Goal: Task Accomplishment & Management: Complete application form

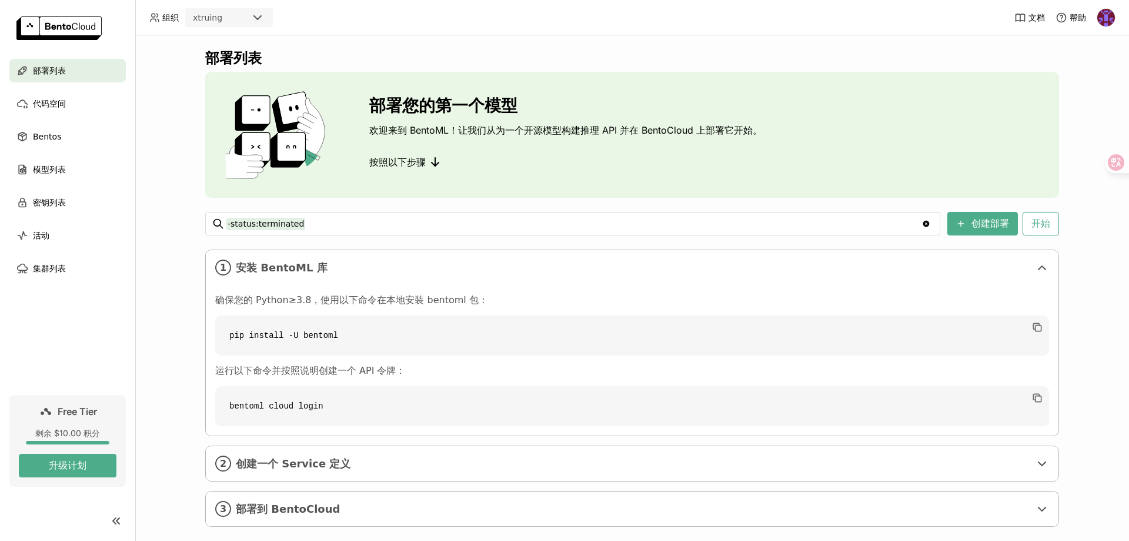
scroll to position [18, 0]
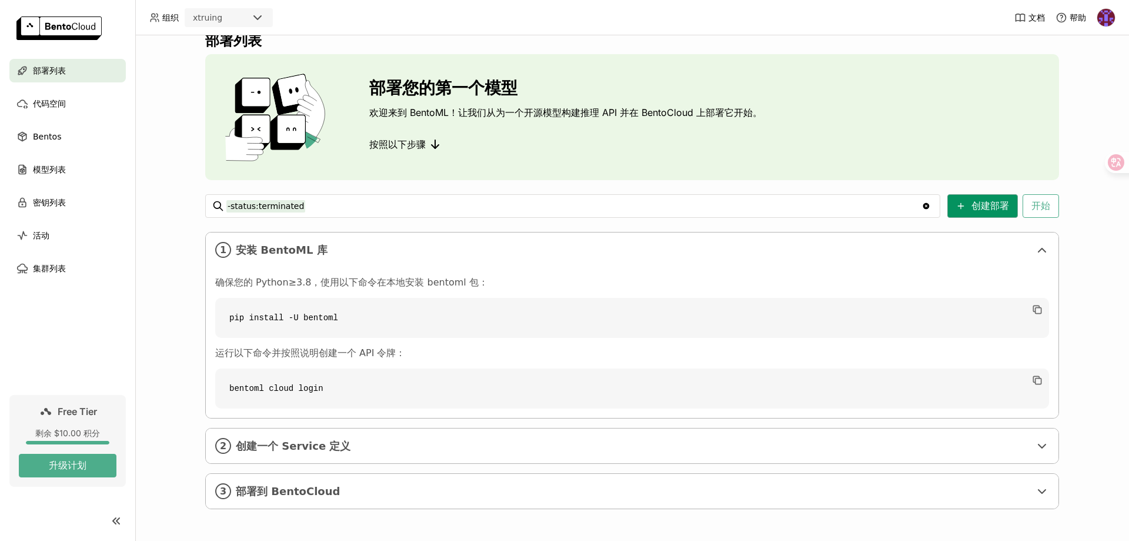
click at [979, 209] on button "创建部署" at bounding box center [983, 206] width 71 height 24
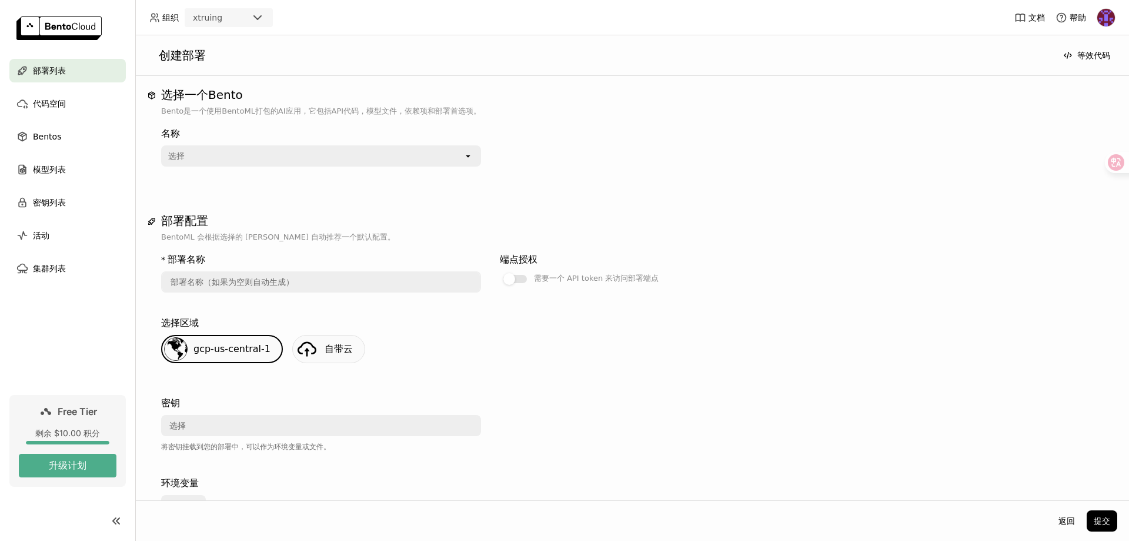
click at [383, 160] on div "选择" at bounding box center [312, 155] width 301 height 19
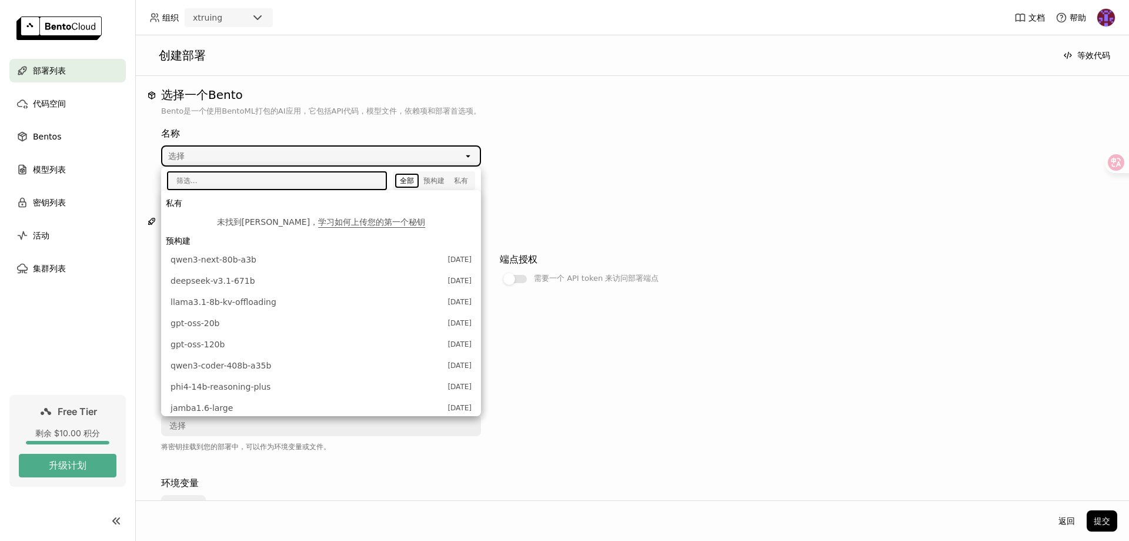
click at [650, 192] on div "选择一个Bento Bento是一个使用BentoML打包的AI应用，它包括API代码，模型文件，依赖项和部署首选项。 名称 选择 open 部署配置 Ben…" at bounding box center [632, 316] width 970 height 456
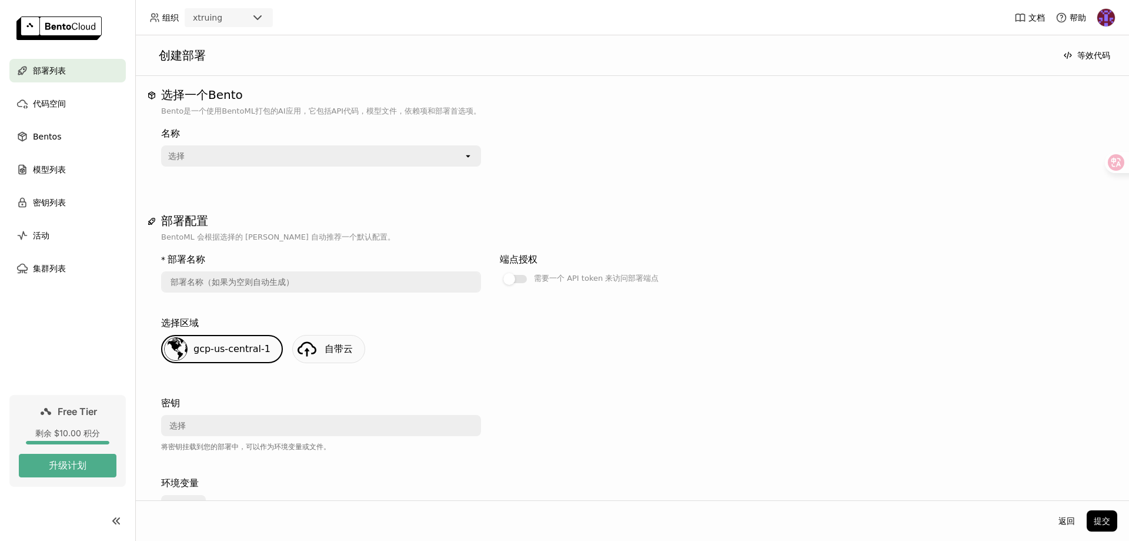
click at [443, 154] on div "选择" at bounding box center [312, 155] width 301 height 19
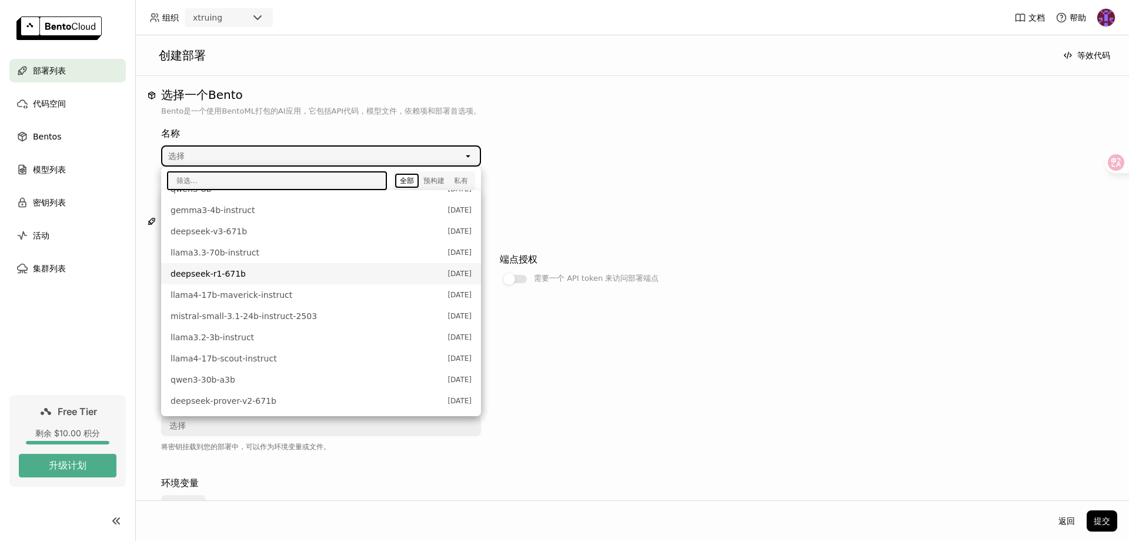
scroll to position [372, 0]
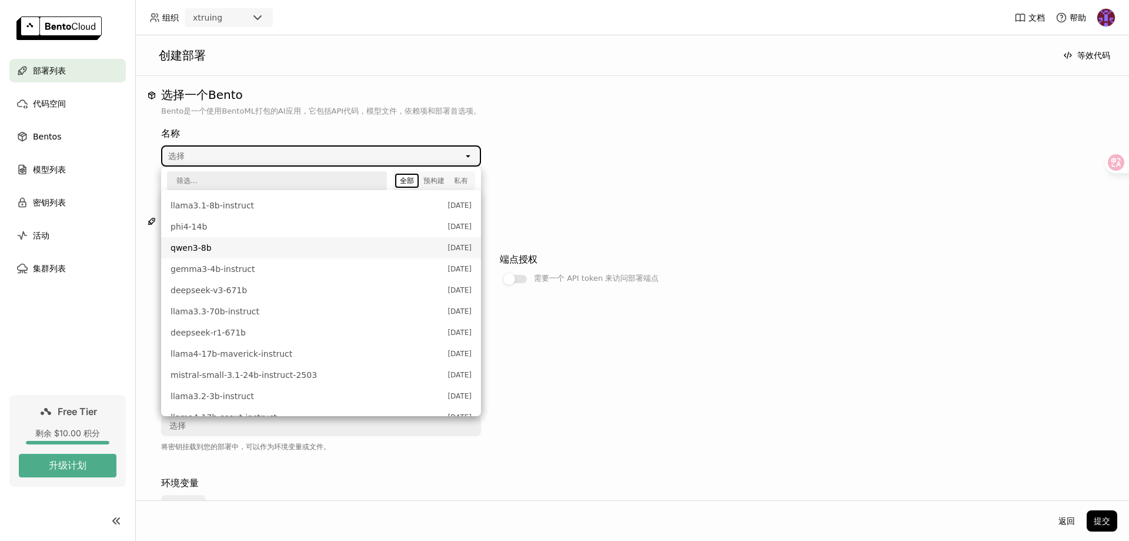
click at [272, 250] on span "qwen3-8b" at bounding box center [306, 248] width 271 height 12
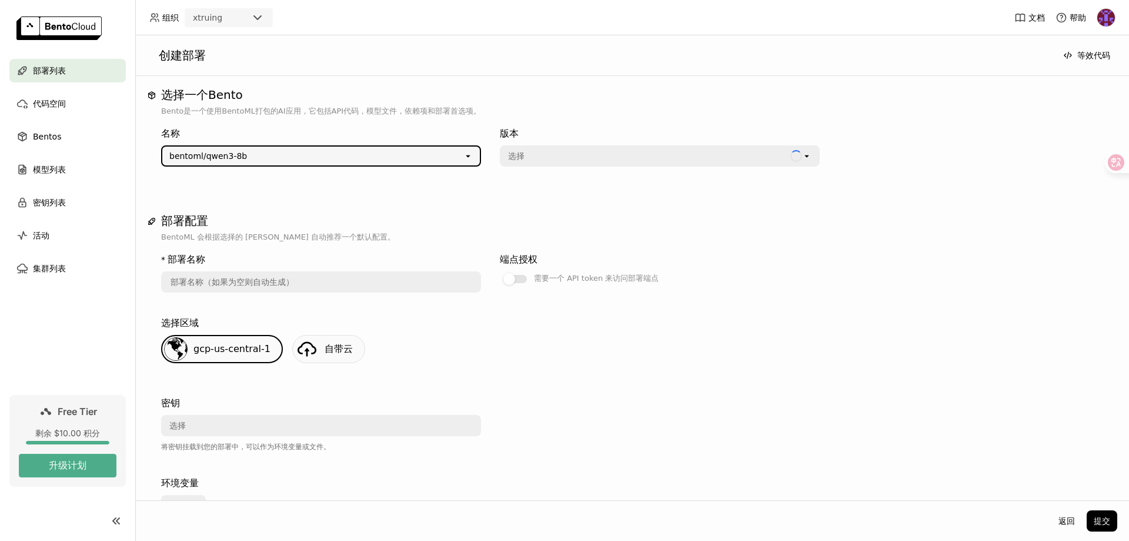
type input "qwen-3-8-b-cfdh"
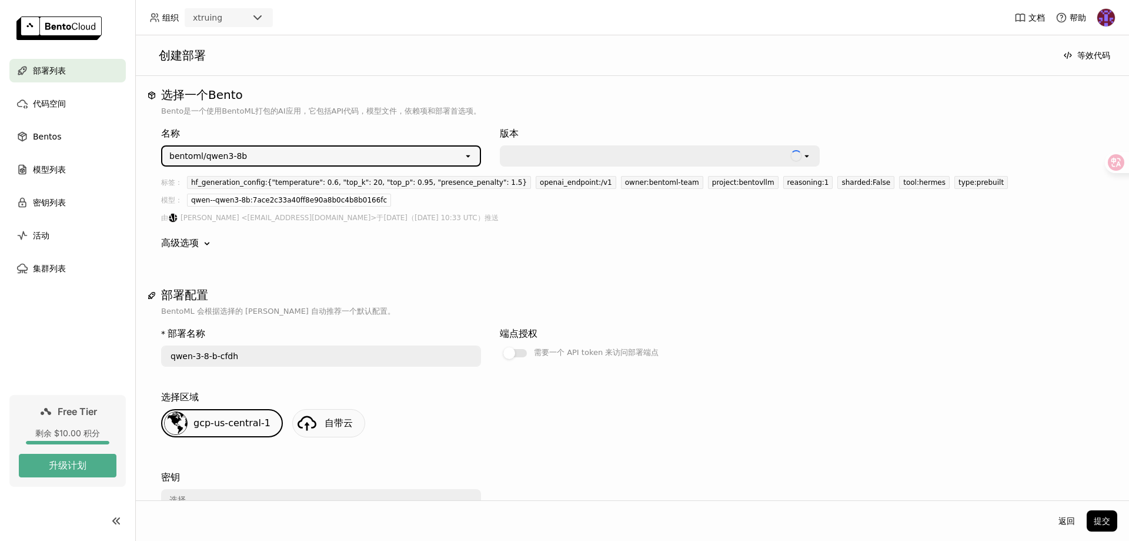
click at [613, 157] on div at bounding box center [648, 156] width 280 height 12
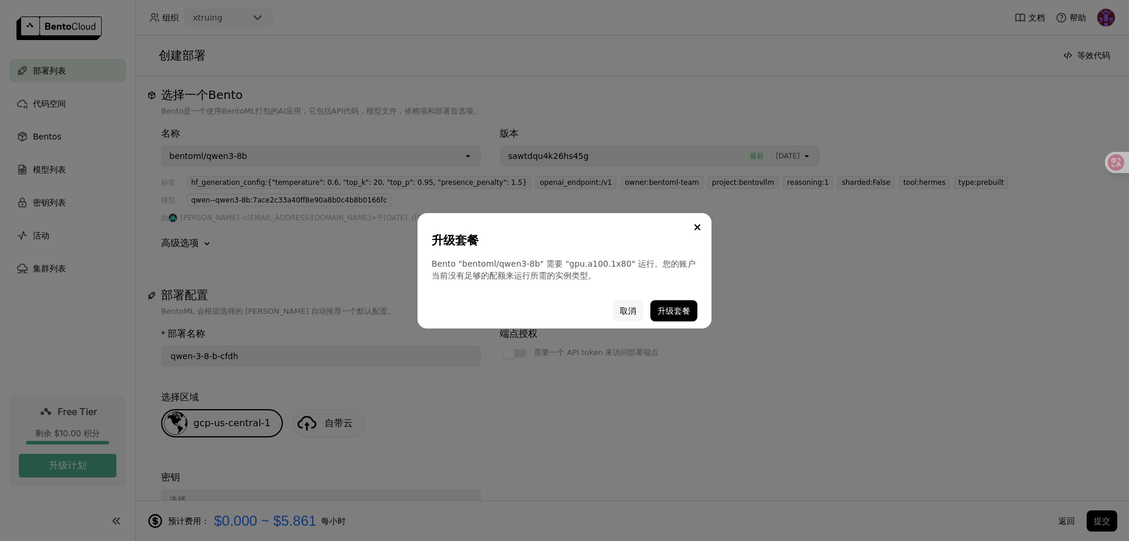
click at [623, 311] on button "取消" at bounding box center [628, 310] width 31 height 21
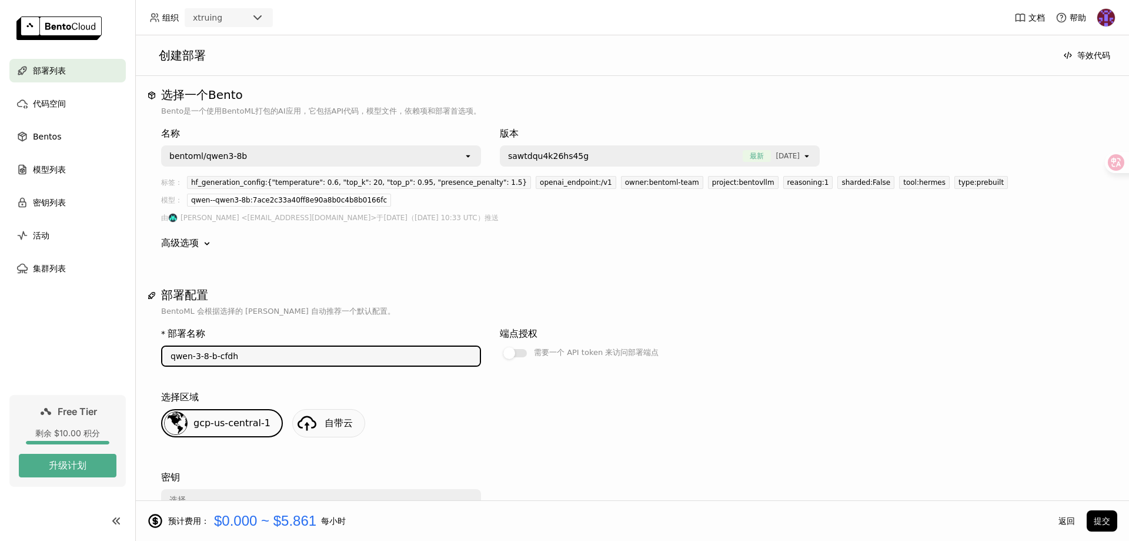
click at [276, 358] on input "qwen-3-8-b-cfdh" at bounding box center [321, 355] width 318 height 19
click at [659, 386] on div "选择区域 gcp-us-central-1 自带云" at bounding box center [632, 420] width 942 height 71
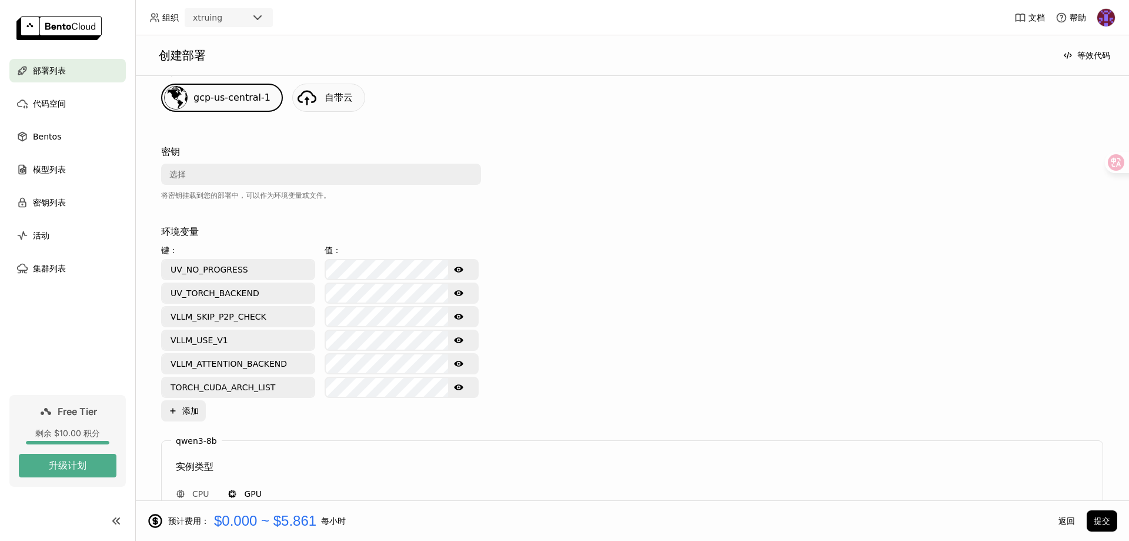
scroll to position [353, 0]
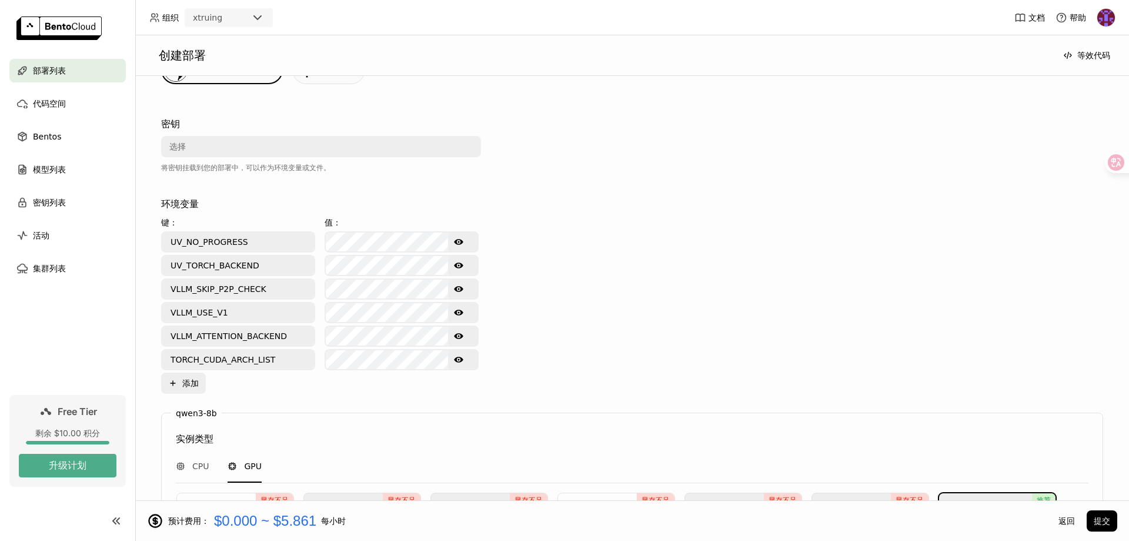
click at [456, 241] on icon "Show password text" at bounding box center [458, 242] width 9 height 6
click at [463, 269] on icon "Show password text" at bounding box center [458, 265] width 9 height 9
click at [461, 290] on icon "Show password text" at bounding box center [458, 289] width 9 height 6
click at [461, 312] on icon "Show password text" at bounding box center [458, 312] width 9 height 9
click at [461, 333] on icon "Show password text" at bounding box center [458, 336] width 9 height 6
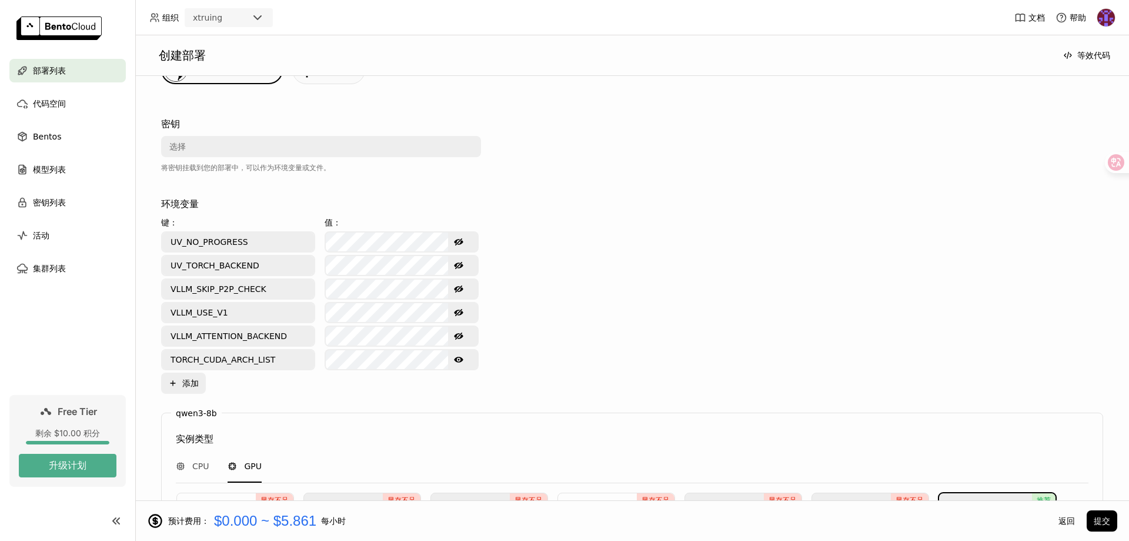
click at [453, 362] on button "Show password text" at bounding box center [458, 359] width 21 height 19
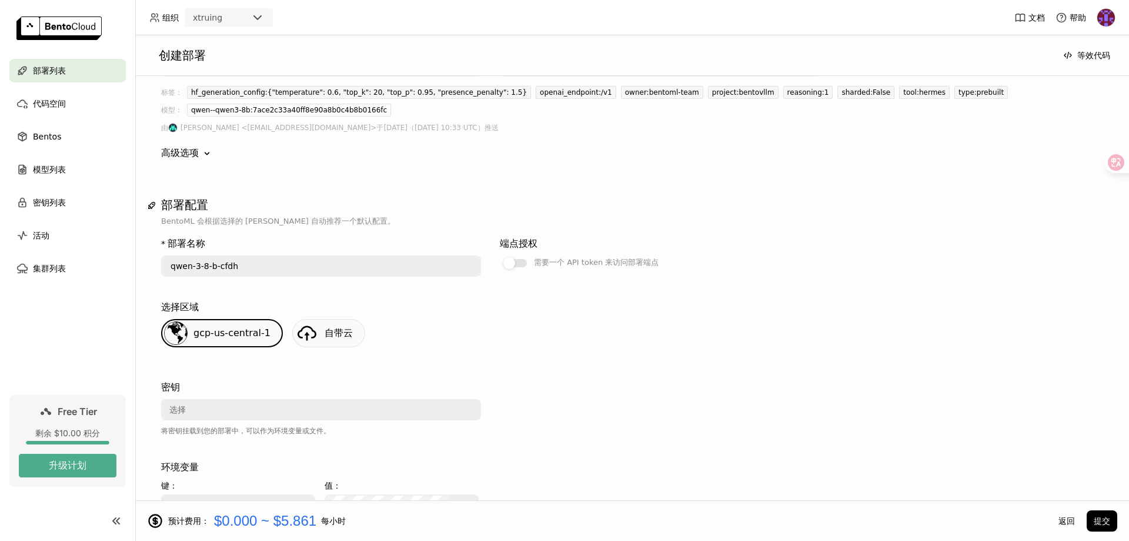
scroll to position [0, 0]
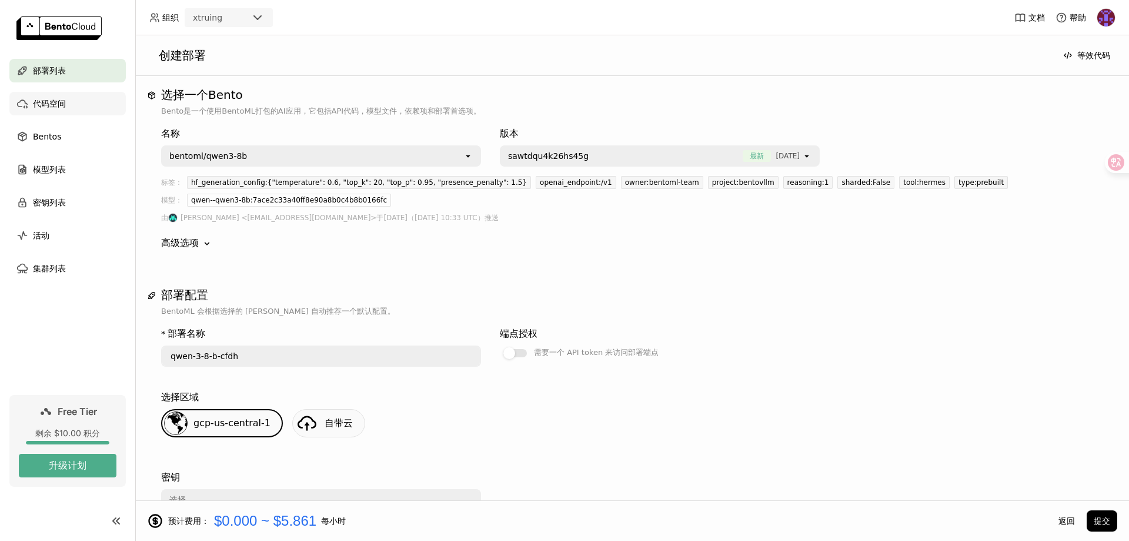
click at [37, 98] on span "代码空间" at bounding box center [49, 103] width 33 height 14
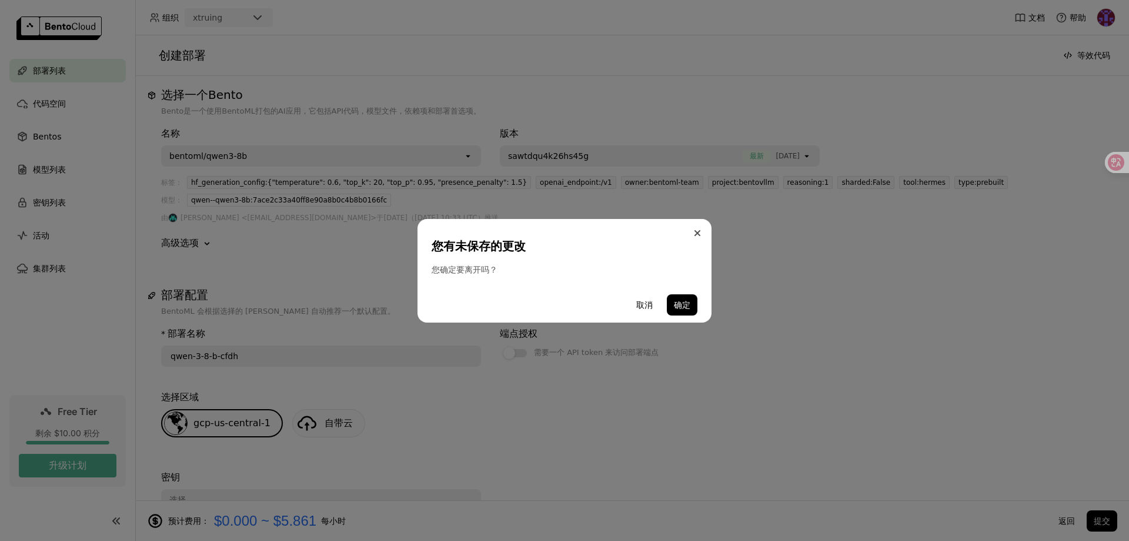
click at [698, 235] on icon "Close" at bounding box center [698, 233] width 6 height 6
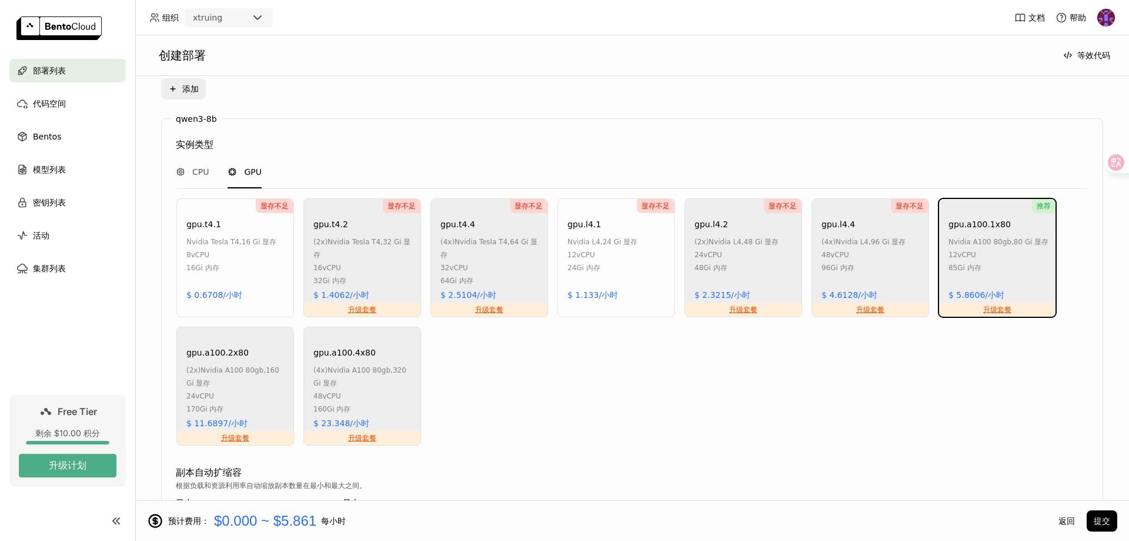
scroll to position [821, 0]
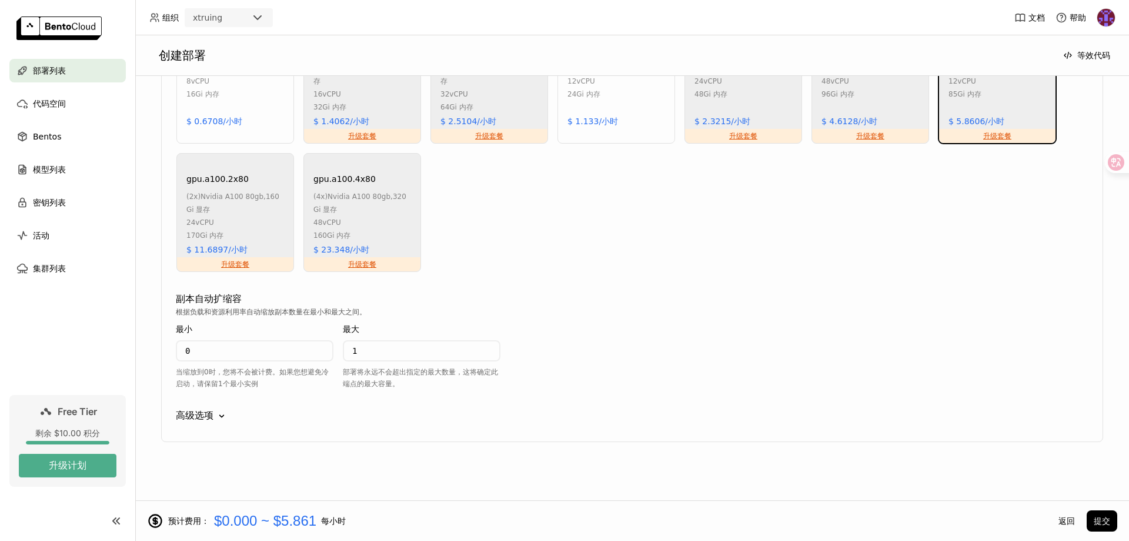
click at [218, 416] on icon "Down" at bounding box center [222, 416] width 12 height 12
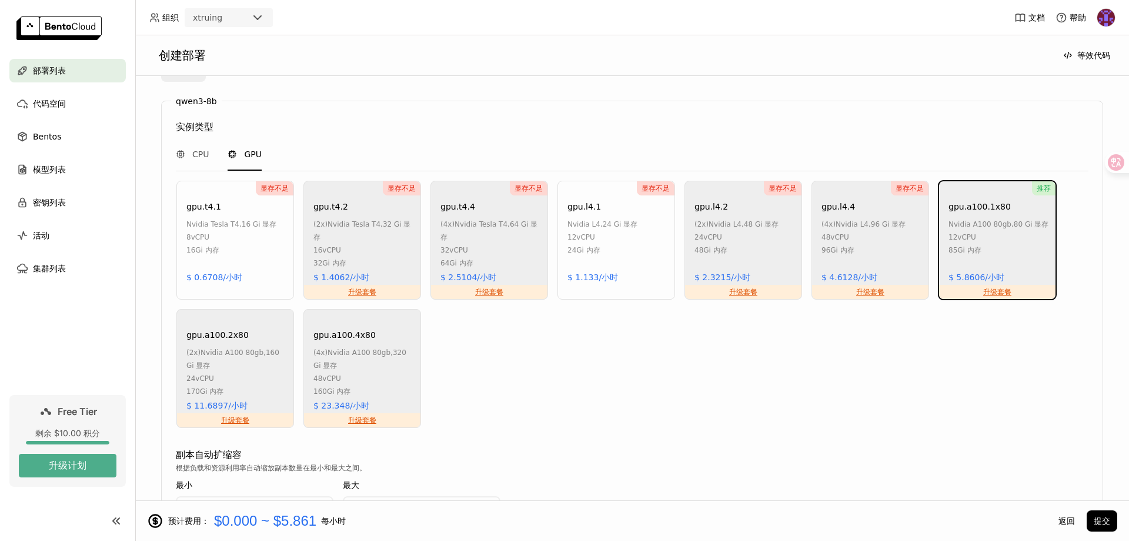
scroll to position [664, 0]
click at [197, 159] on span "CPU" at bounding box center [200, 155] width 16 height 12
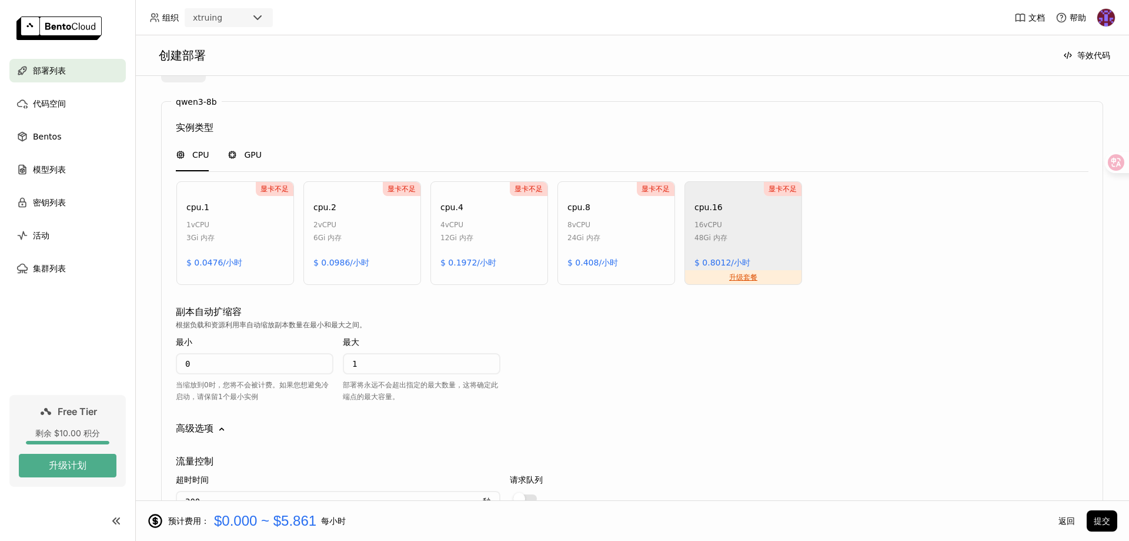
click at [258, 161] on div "GPU" at bounding box center [245, 155] width 34 height 32
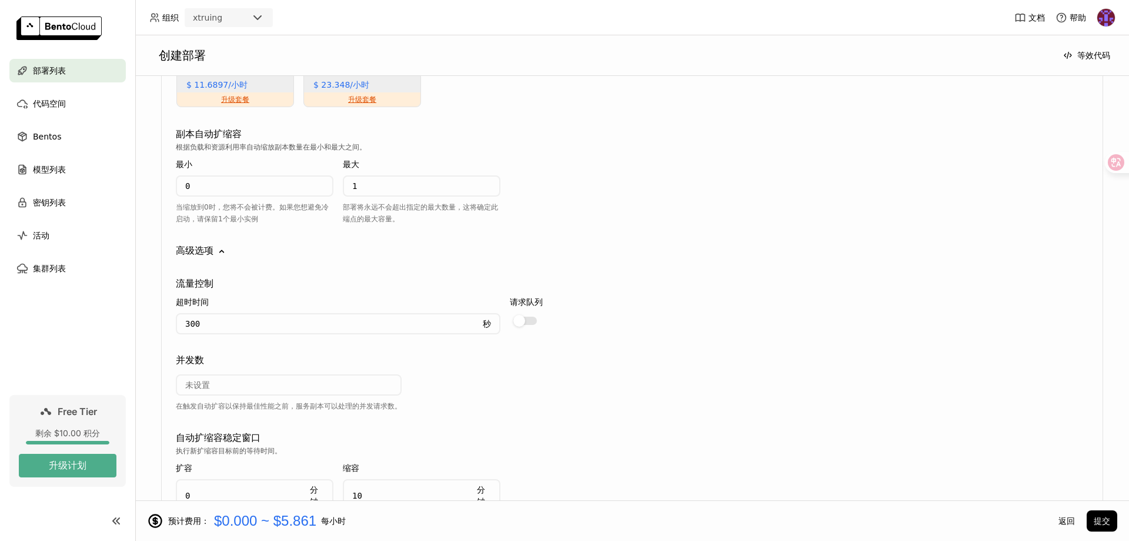
scroll to position [1135, 0]
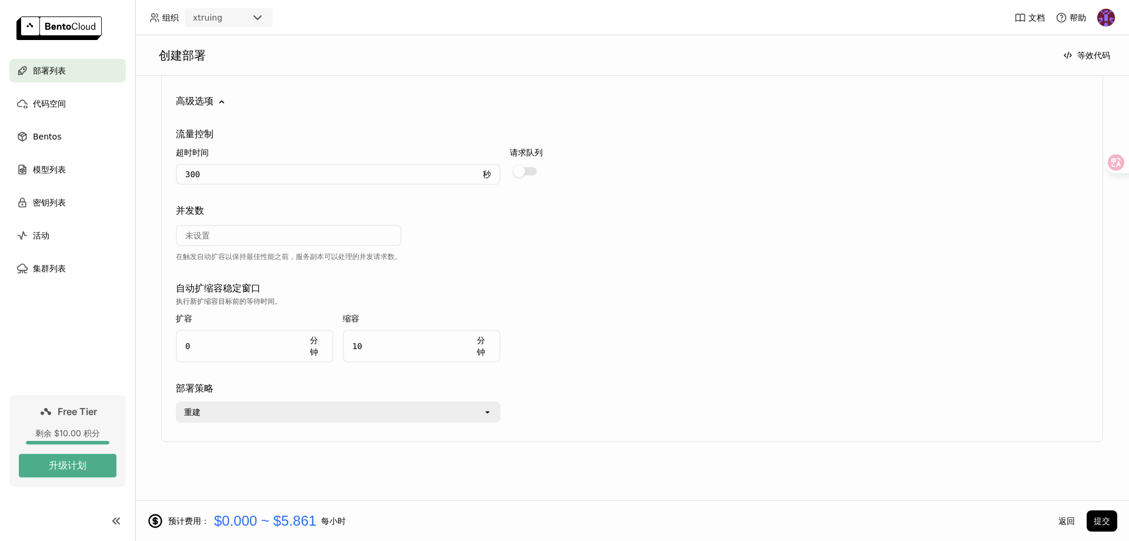
click at [242, 351] on input "0" at bounding box center [239, 346] width 125 height 31
click at [386, 358] on input "10" at bounding box center [406, 346] width 125 height 31
click at [256, 356] on input "0" at bounding box center [239, 346] width 125 height 31
type input "0.1"
click at [1099, 519] on button "提交" at bounding box center [1102, 520] width 31 height 21
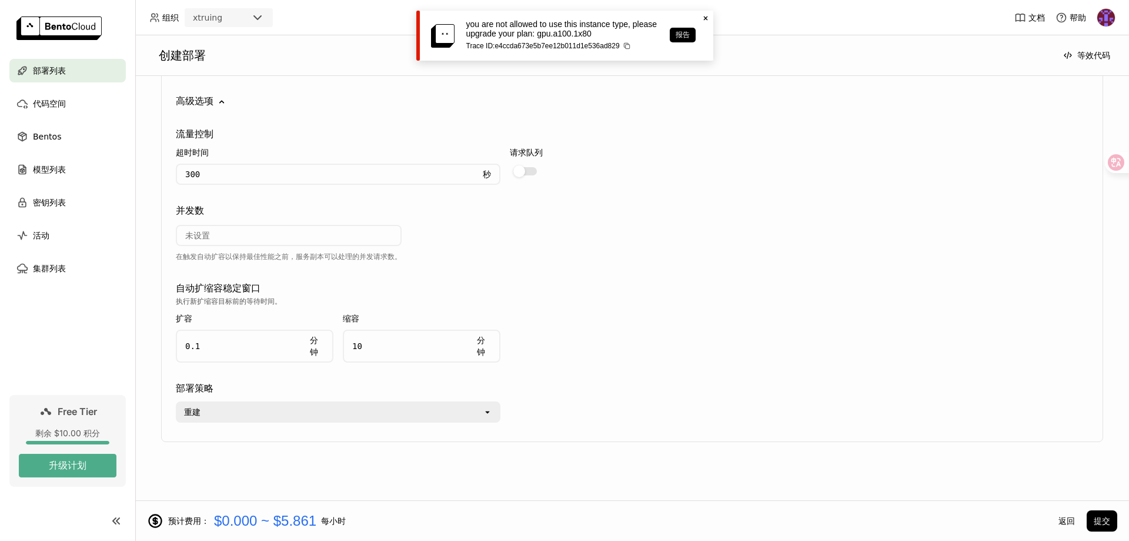
click at [702, 20] on icon "Close" at bounding box center [705, 18] width 9 height 9
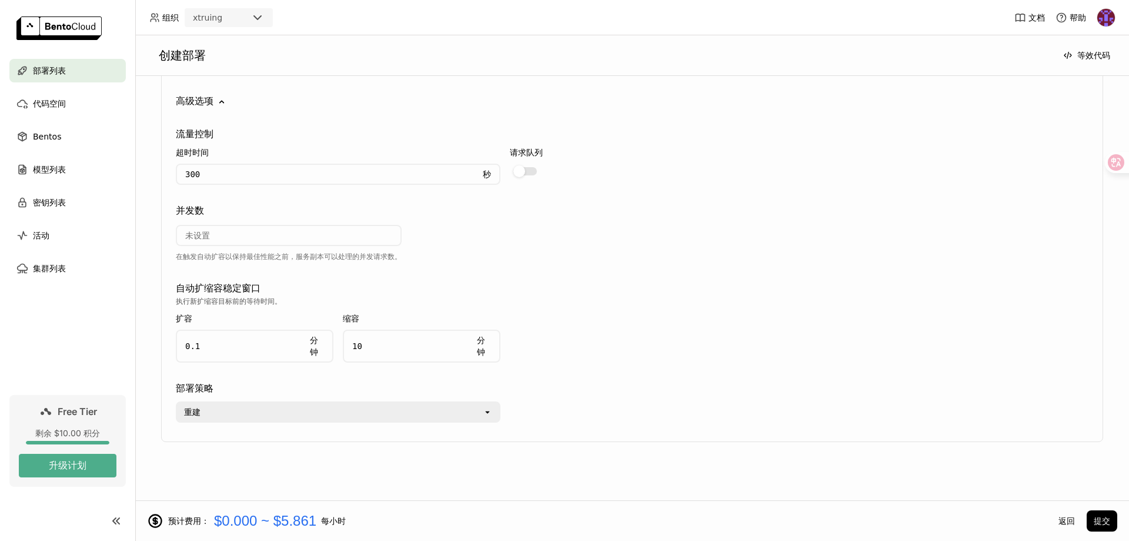
click at [652, 300] on div "执行新扩缩容目标前的等待时间。" at bounding box center [632, 301] width 913 height 12
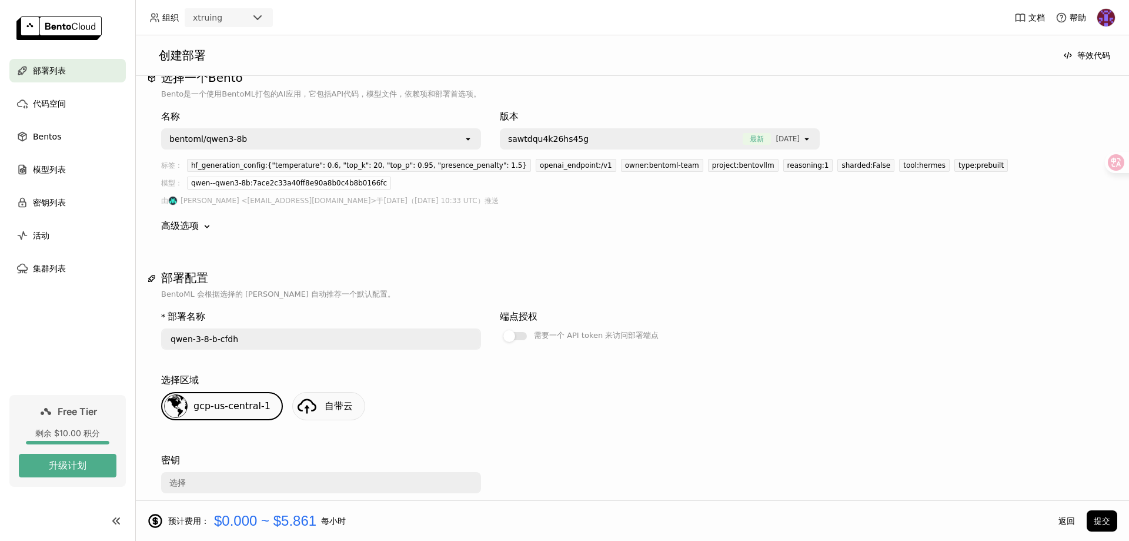
scroll to position [0, 0]
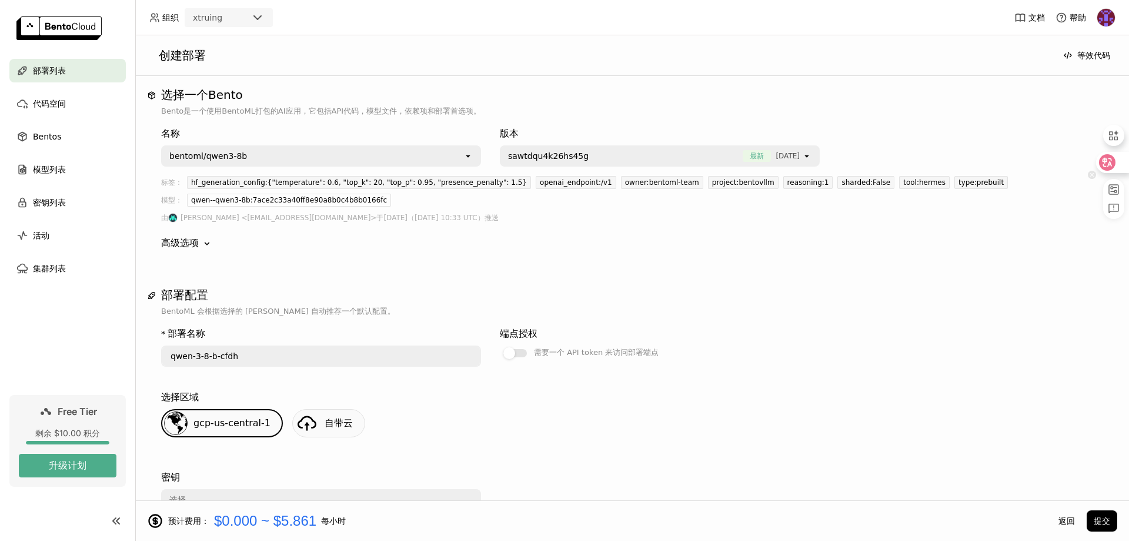
click at [1093, 175] on icon at bounding box center [1092, 175] width 8 height 8
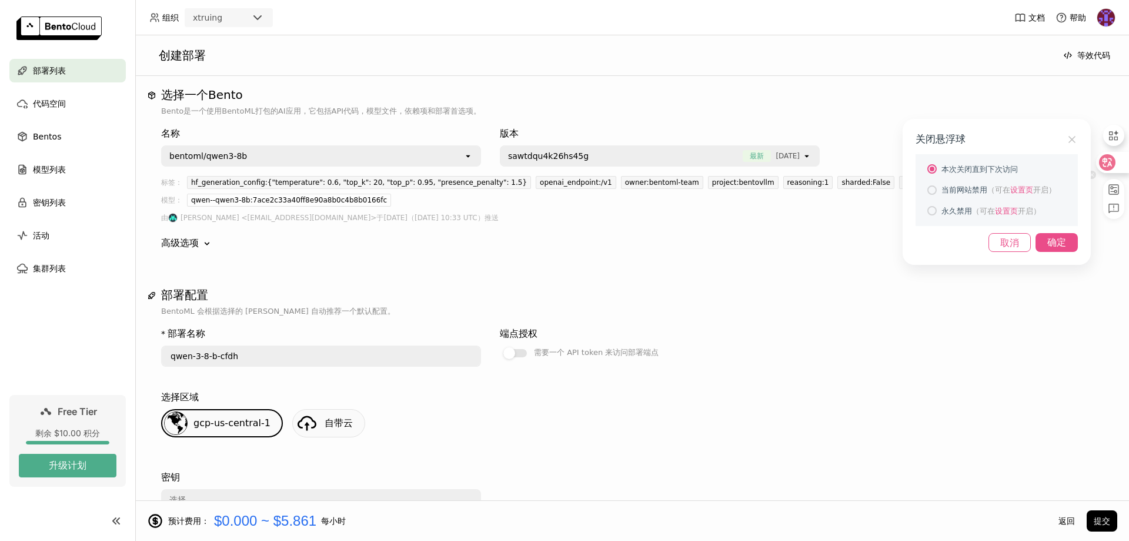
click at [1056, 246] on div "确定" at bounding box center [1057, 242] width 42 height 19
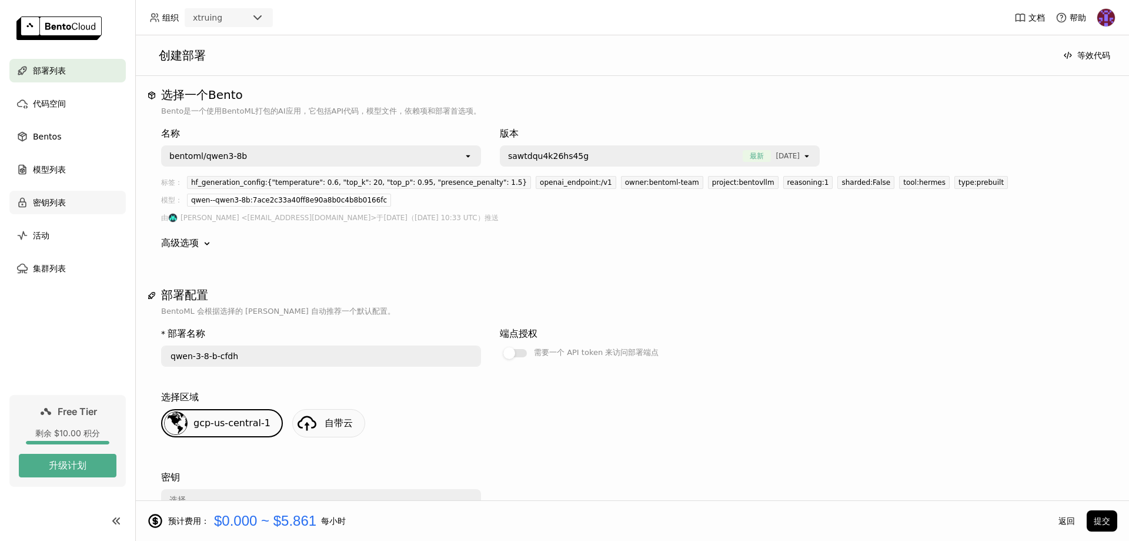
click at [44, 198] on span "密钥列表" at bounding box center [49, 202] width 33 height 14
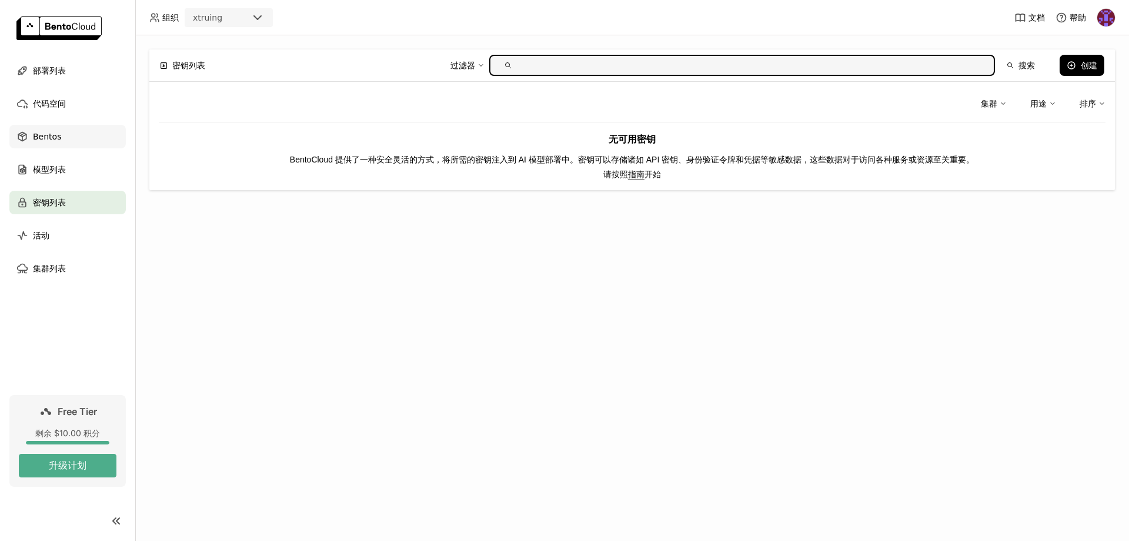
click at [52, 131] on span "Bentos" at bounding box center [47, 136] width 28 height 14
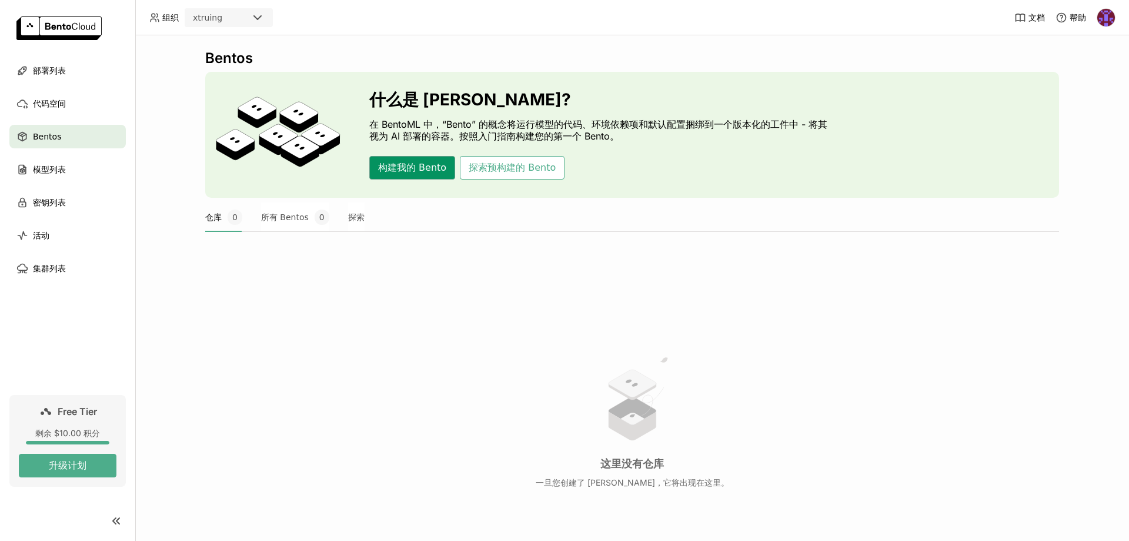
click at [416, 172] on button "构建我的 Bento" at bounding box center [412, 168] width 86 height 24
click at [82, 105] on div "代码空间" at bounding box center [67, 104] width 116 height 24
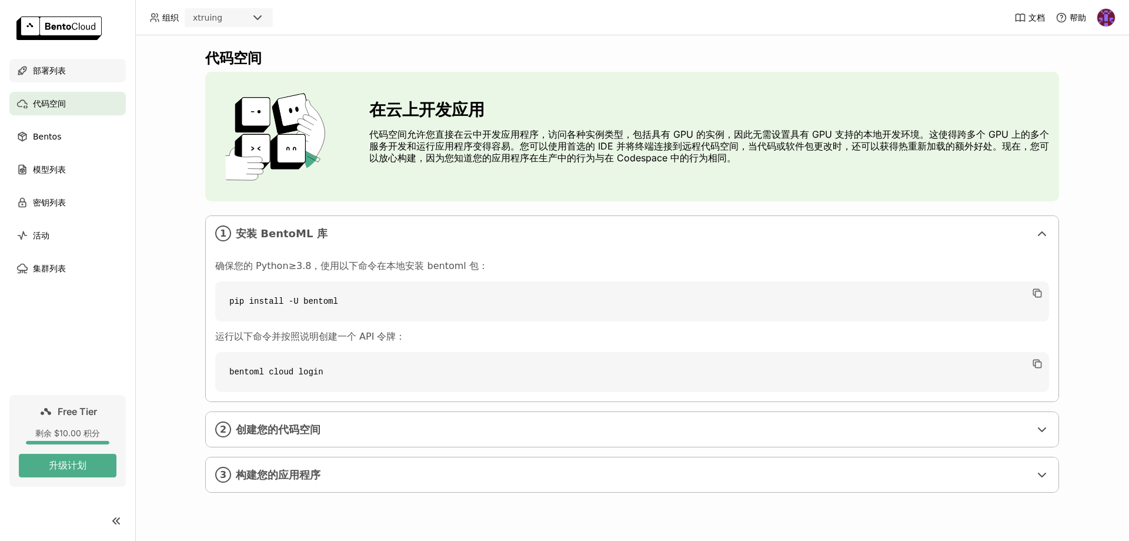
click at [61, 74] on span "部署列表" at bounding box center [49, 71] width 33 height 14
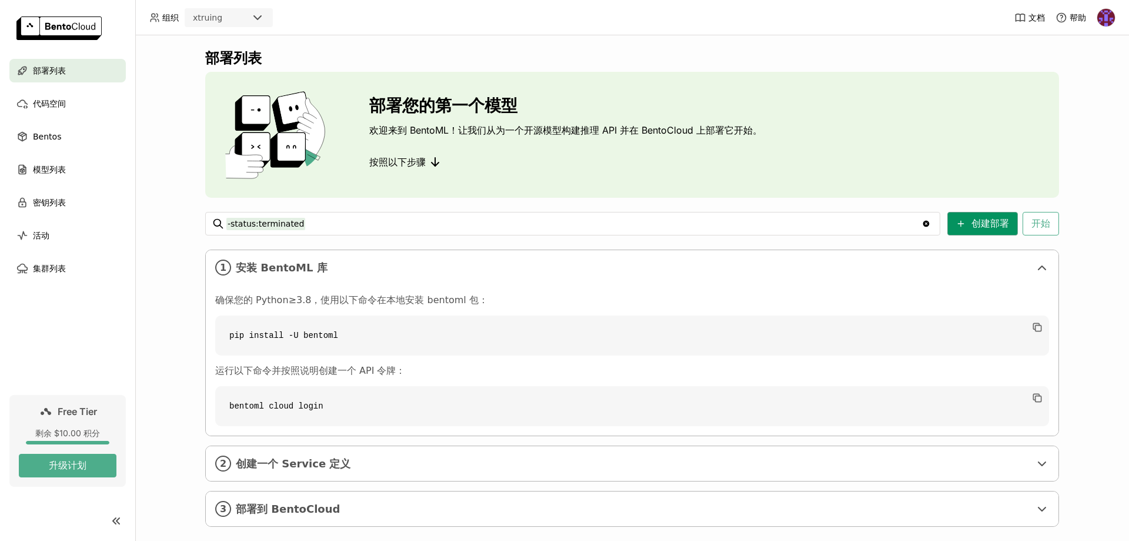
click at [995, 222] on button "创建部署" at bounding box center [983, 224] width 71 height 24
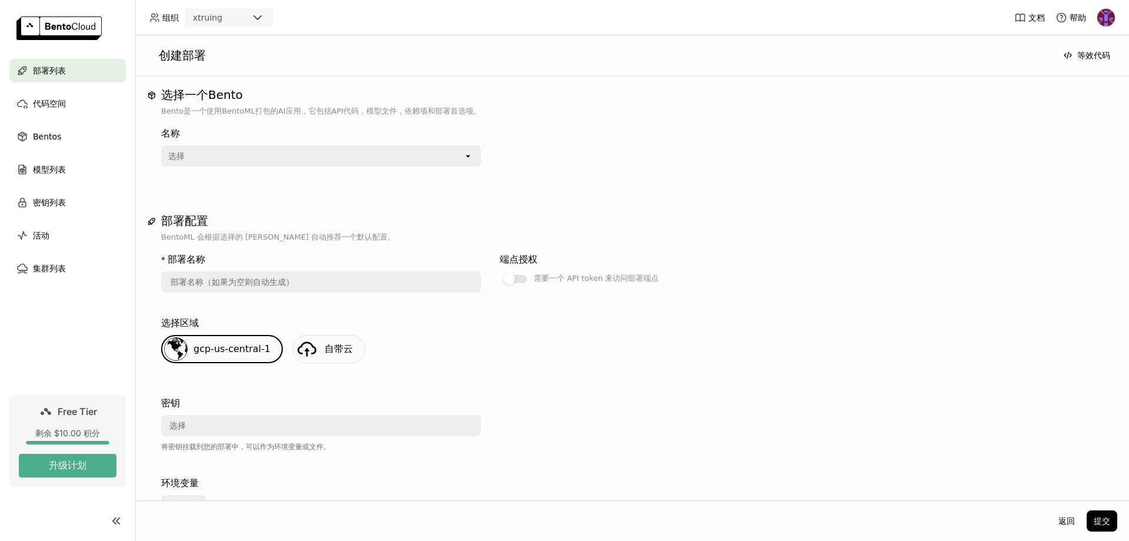
click at [421, 158] on div "选择" at bounding box center [312, 155] width 301 height 19
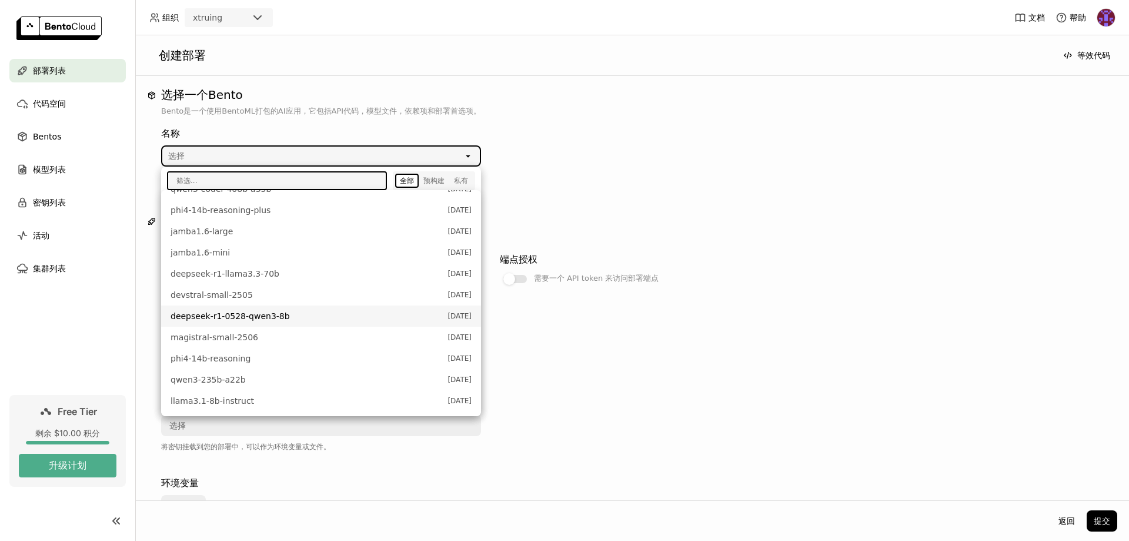
scroll to position [294, 0]
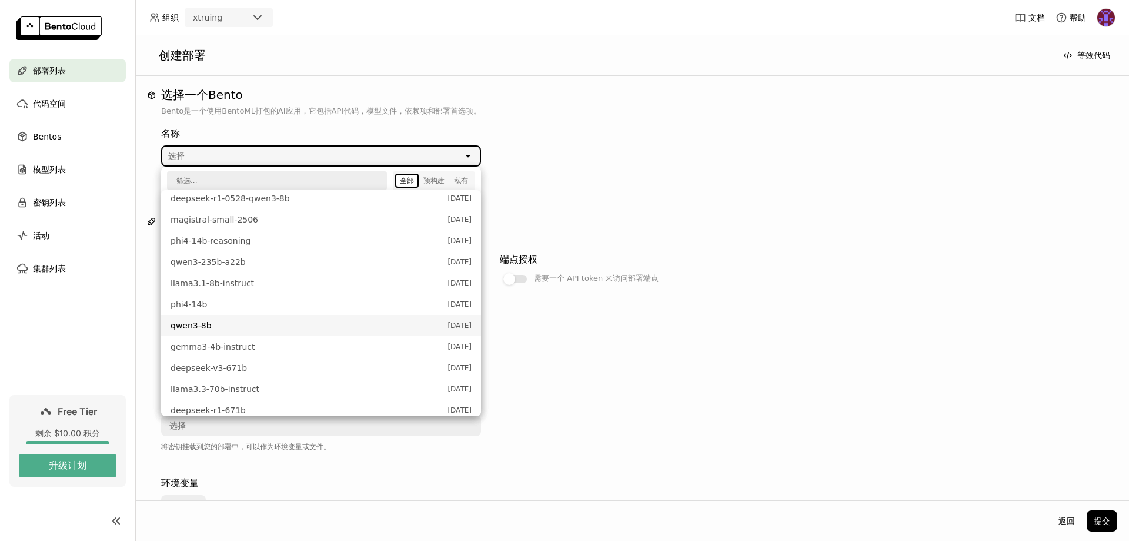
click at [236, 325] on span "qwen3-8b" at bounding box center [306, 325] width 271 height 12
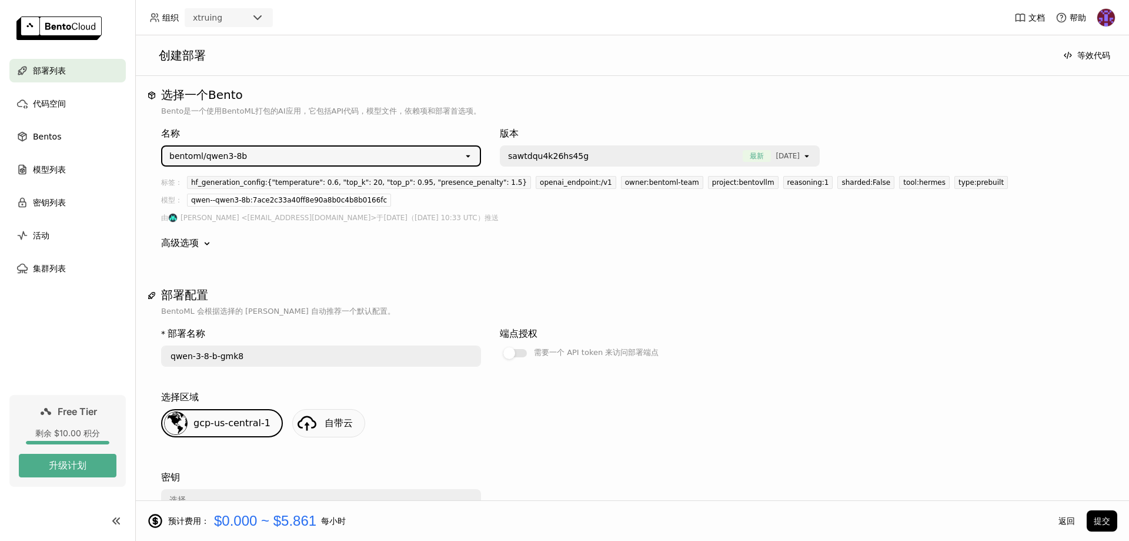
click at [334, 150] on div "bentoml/qwen3-8b" at bounding box center [312, 155] width 301 height 19
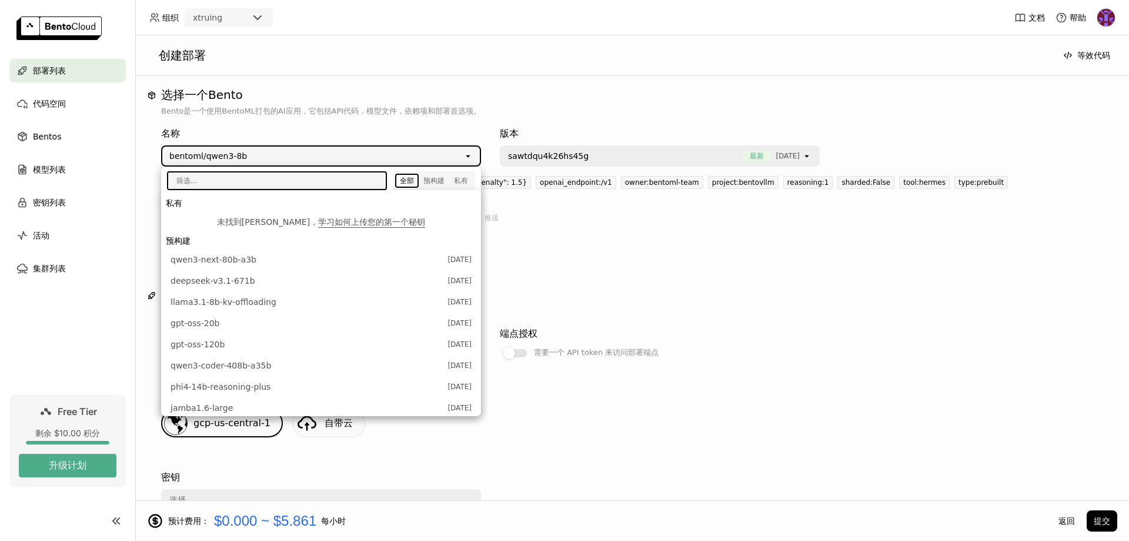
scroll to position [316, 0]
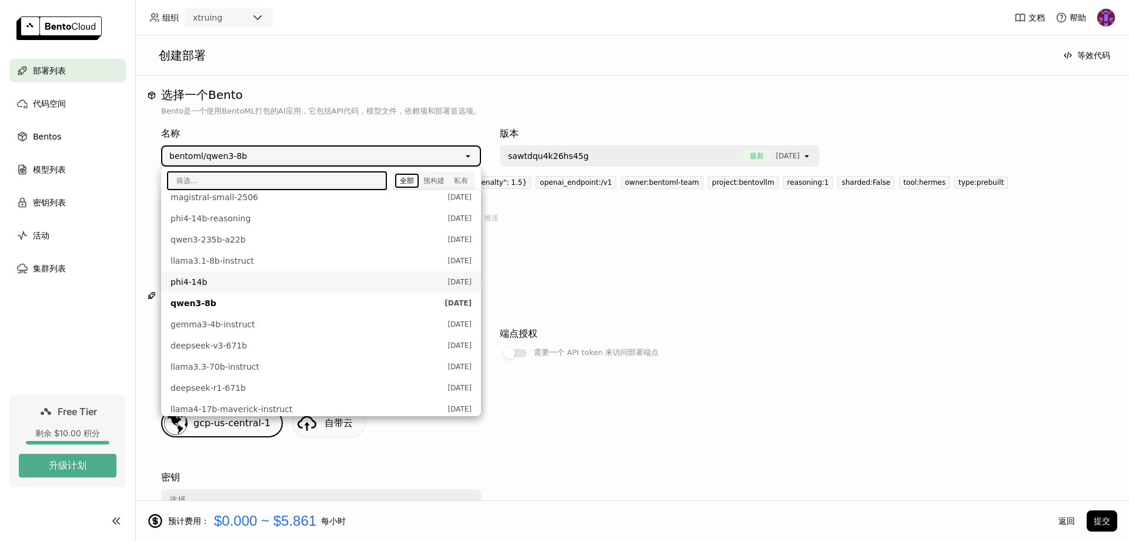
click at [226, 282] on span "phi4-14b" at bounding box center [306, 282] width 271 height 12
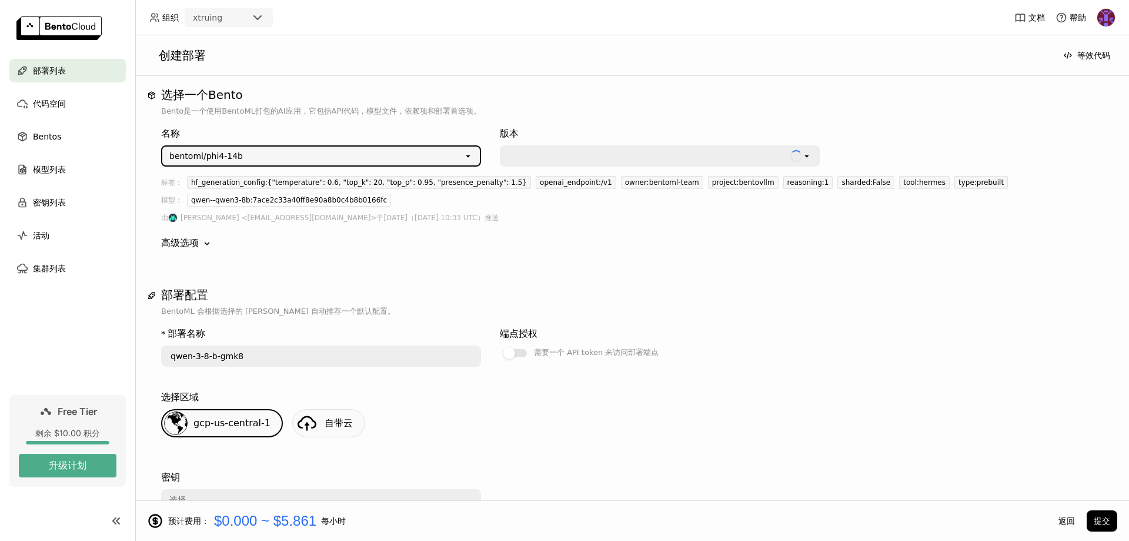
type input "phi-4-14-b-tbqu"
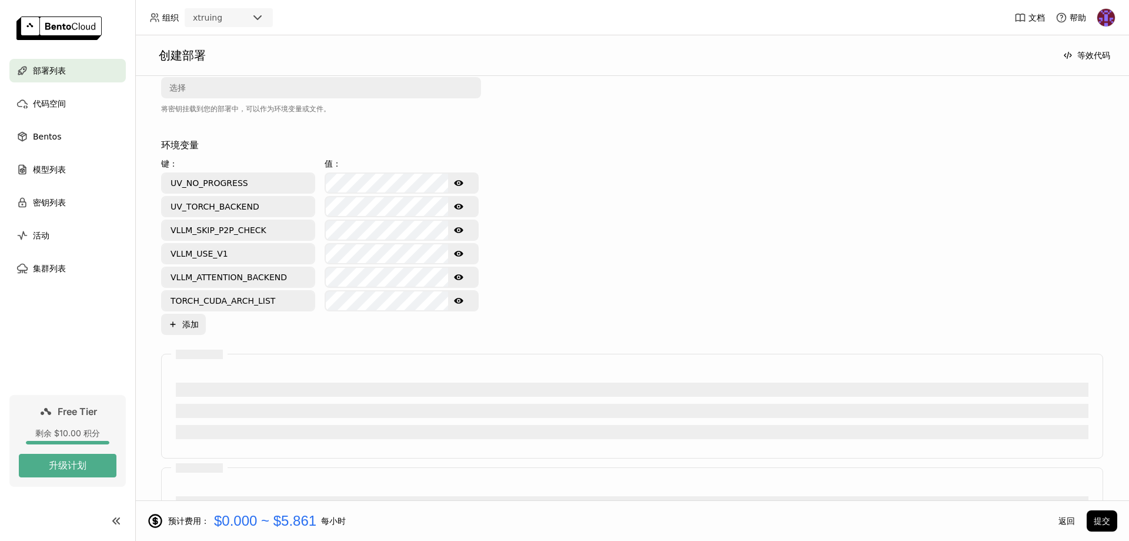
scroll to position [542, 0]
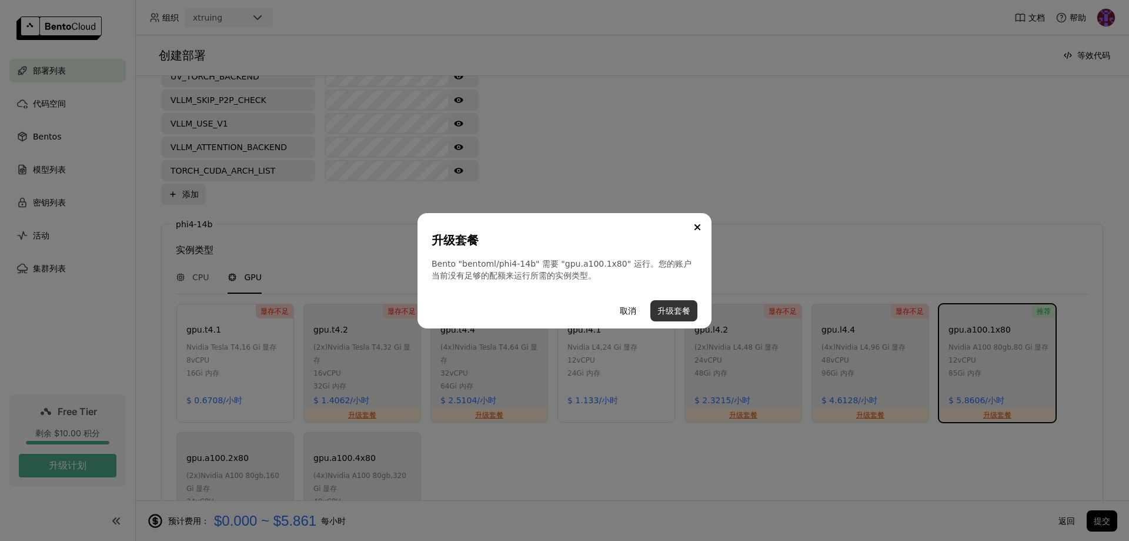
click at [663, 312] on button "升级套餐" at bounding box center [674, 310] width 47 height 21
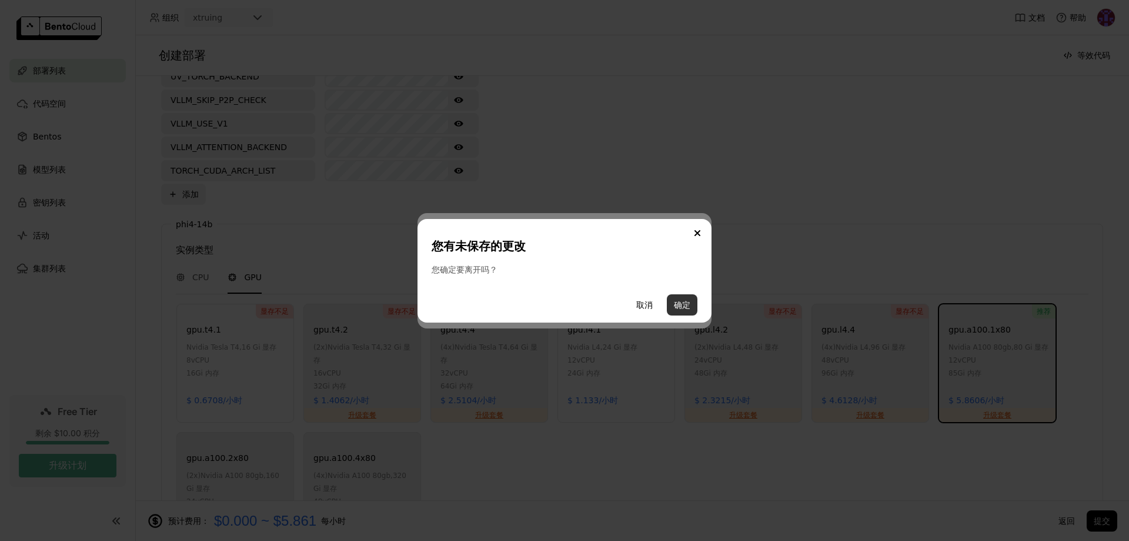
click at [686, 305] on button "确定" at bounding box center [682, 304] width 31 height 21
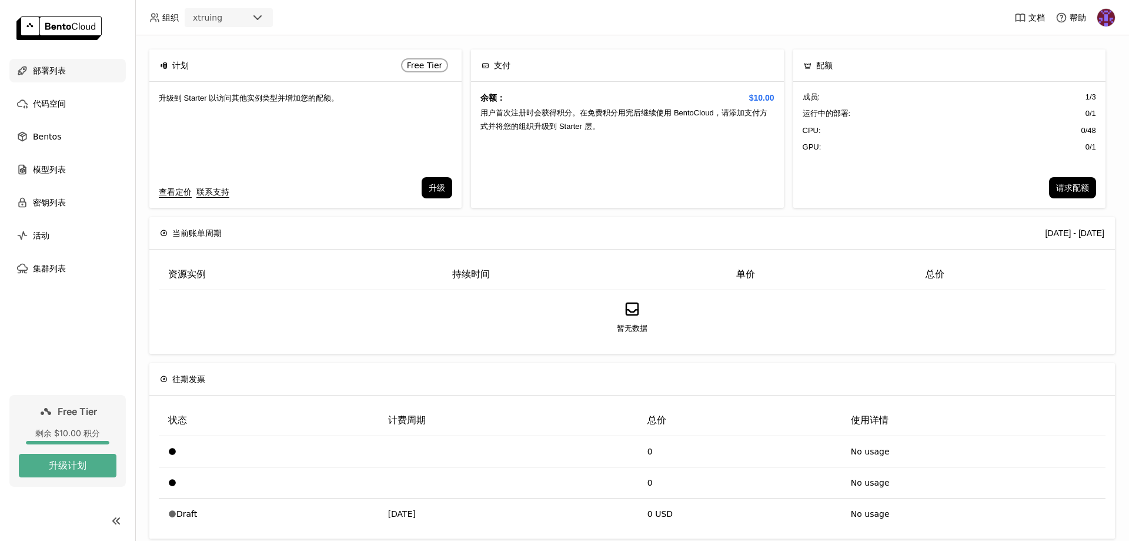
click at [61, 72] on span "部署列表" at bounding box center [49, 71] width 33 height 14
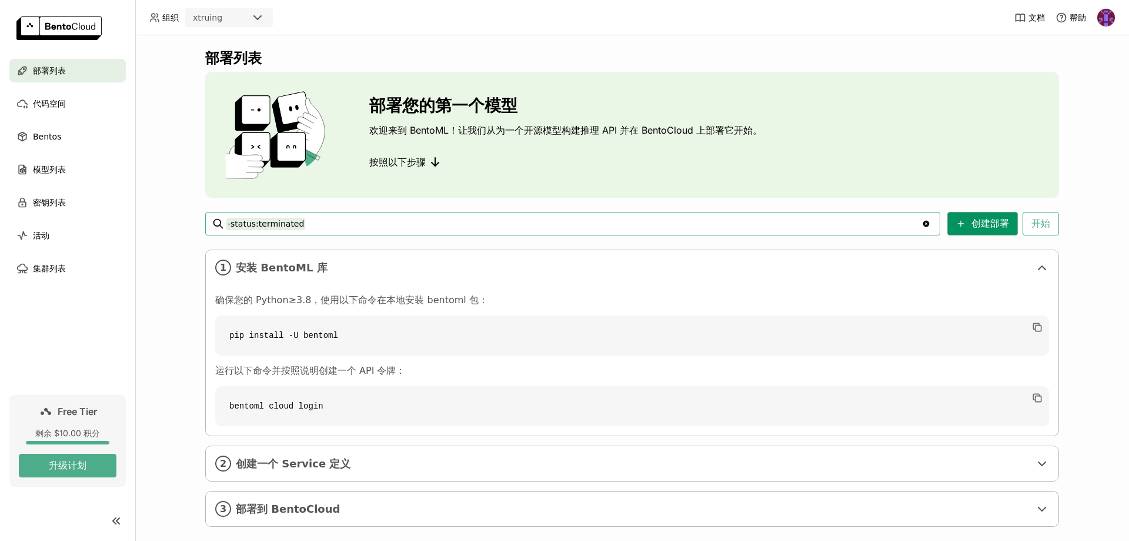
click at [993, 221] on button "创建部署" at bounding box center [983, 224] width 71 height 24
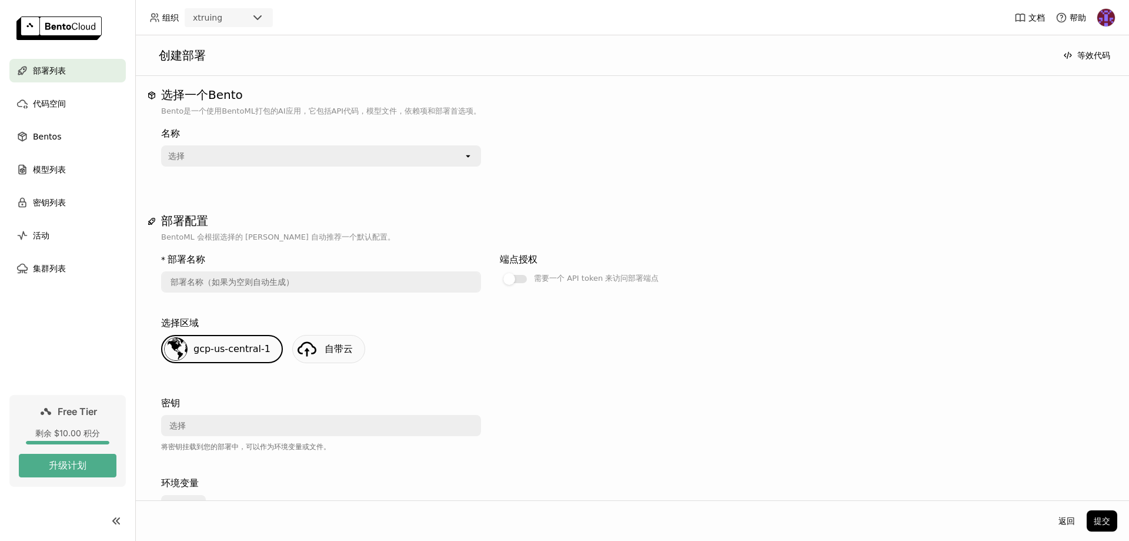
click at [443, 154] on div "选择" at bounding box center [312, 155] width 301 height 19
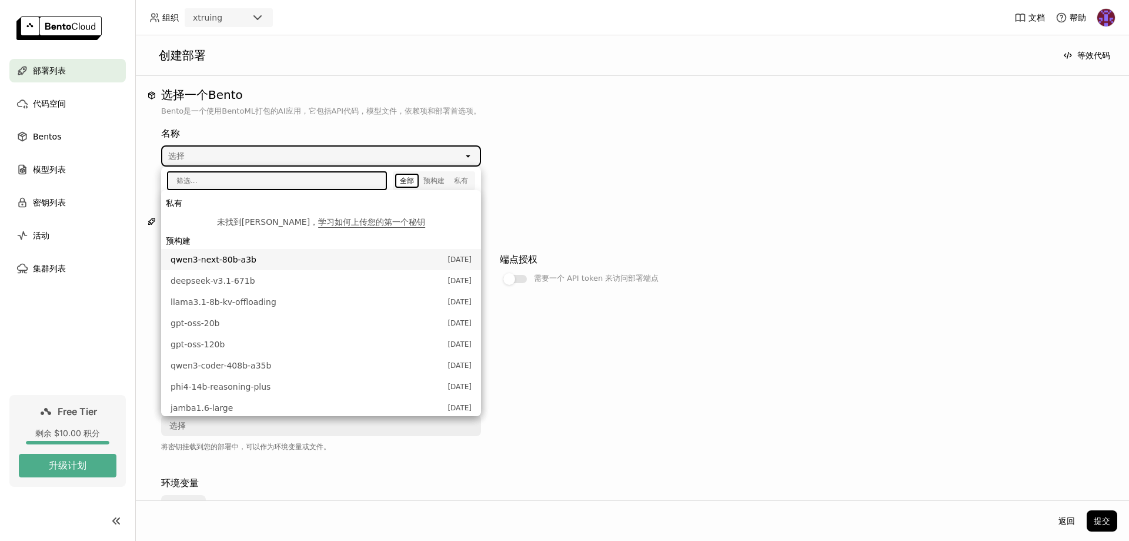
click at [242, 257] on span "qwen3-next-80b-a3b" at bounding box center [306, 260] width 271 height 12
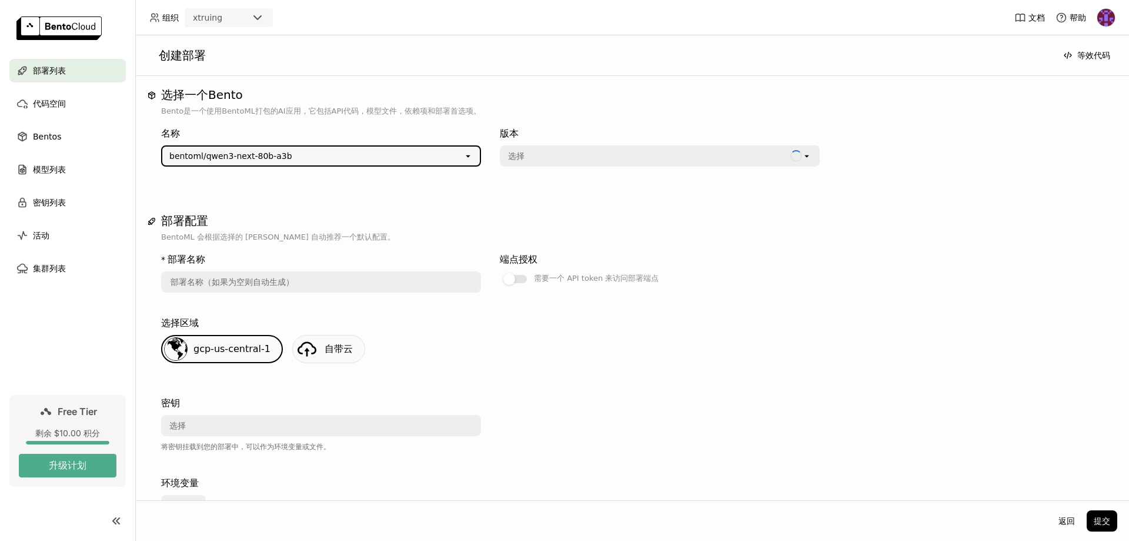
type input "qwen-3-next-80-b-a-3-b-erxr"
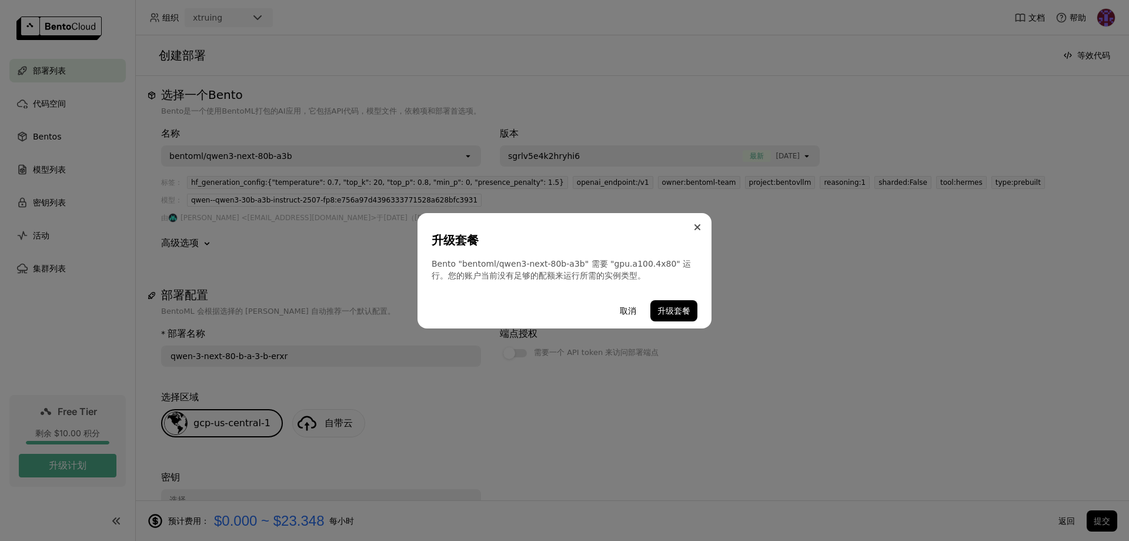
click at [698, 229] on icon "Close" at bounding box center [698, 227] width 6 height 6
